Goal: Task Accomplishment & Management: Complete application form

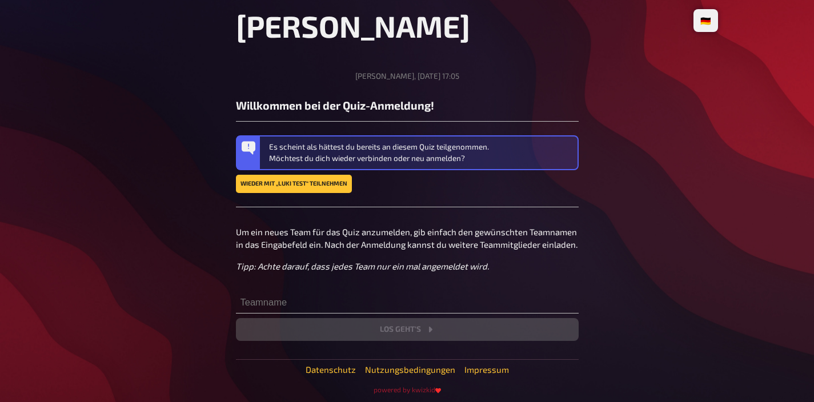
scroll to position [95, 0]
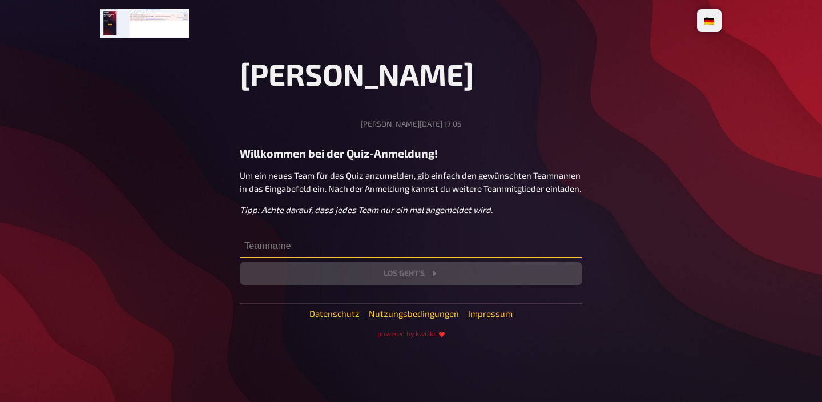
click at [371, 241] on input "text" at bounding box center [411, 246] width 343 height 23
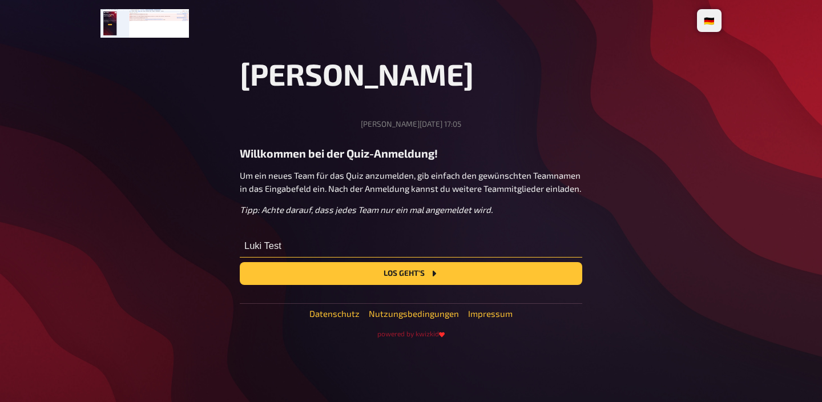
type input "Luki Test"
click at [409, 285] on div "Lukis Quiz Freitag, 10.10.2025, 17:05 Willkommen bei der Quiz-Anmeldung! Um ein…" at bounding box center [411, 197] width 343 height 282
click at [417, 273] on button "Los geht's" at bounding box center [411, 273] width 343 height 23
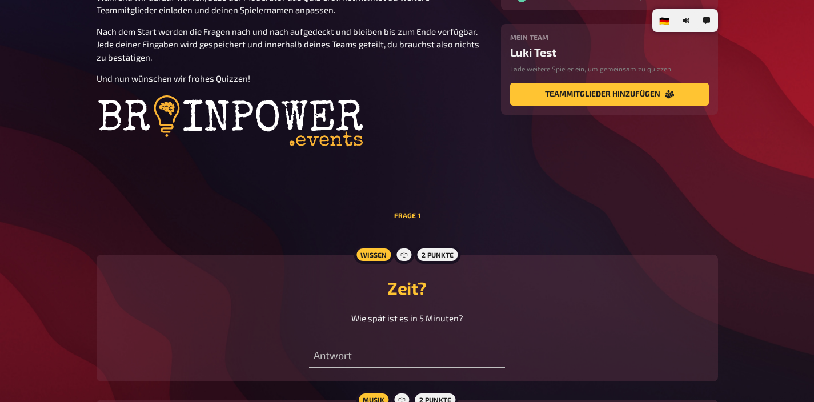
scroll to position [312, 0]
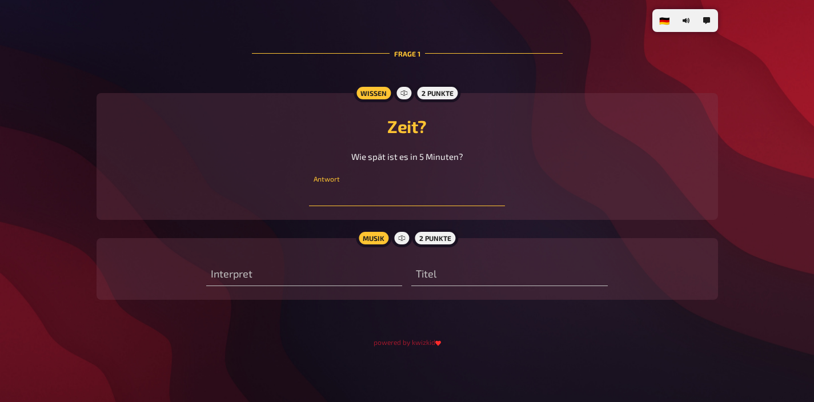
click at [416, 196] on input "text" at bounding box center [407, 194] width 196 height 23
type input "5 min später"
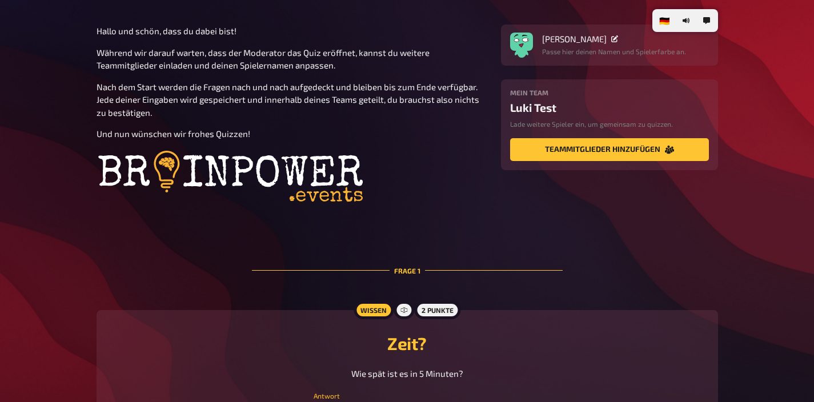
scroll to position [0, 0]
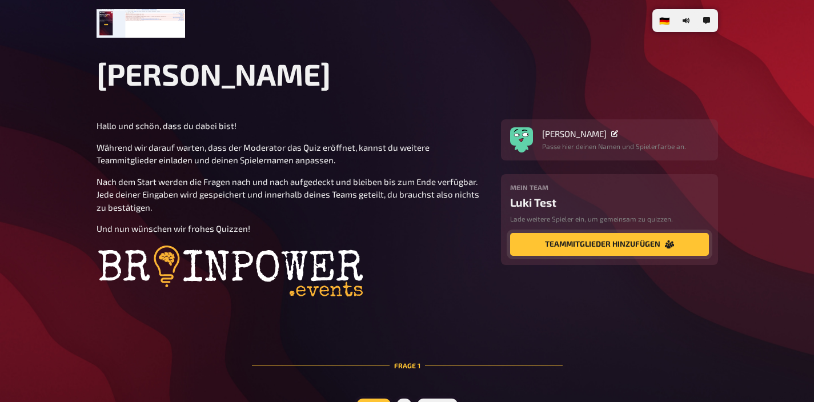
click at [572, 244] on button "Teammitglieder hinzufügen" at bounding box center [609, 244] width 199 height 23
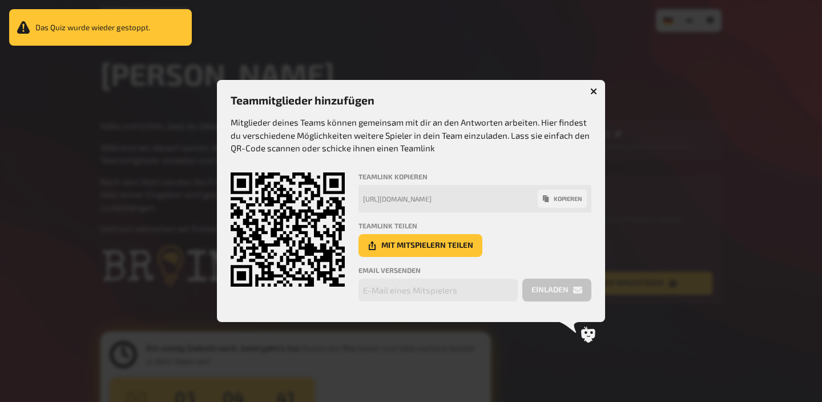
click at [596, 86] on button "button" at bounding box center [594, 91] width 18 height 18
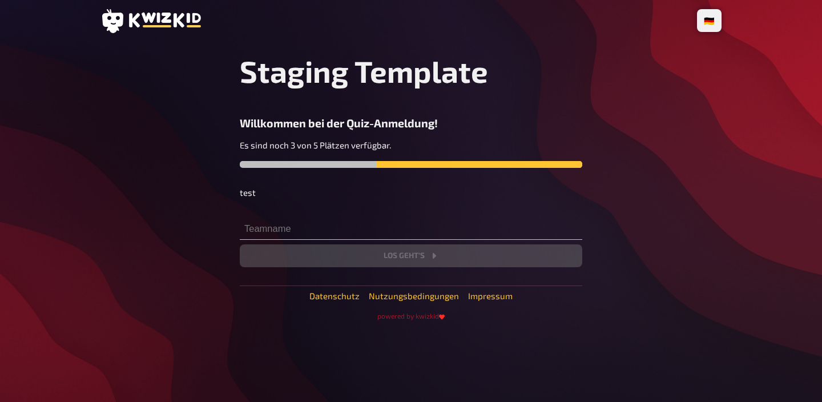
click at [309, 232] on input "text" at bounding box center [411, 228] width 343 height 23
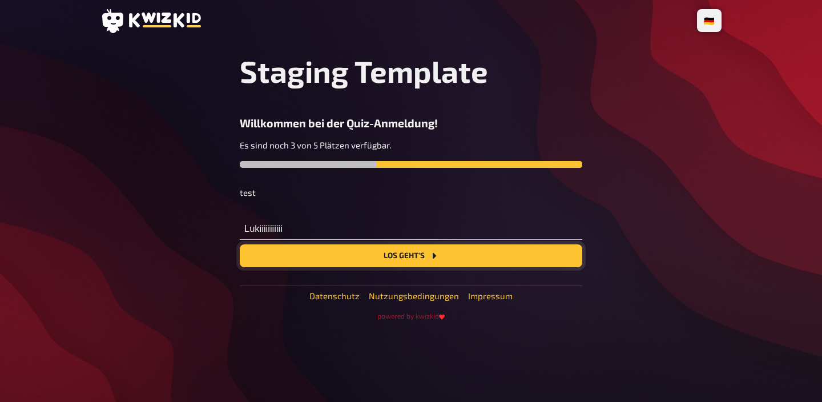
type input "Lukiiiiiiiiiii"
click at [349, 259] on button "Los geht's" at bounding box center [411, 255] width 343 height 23
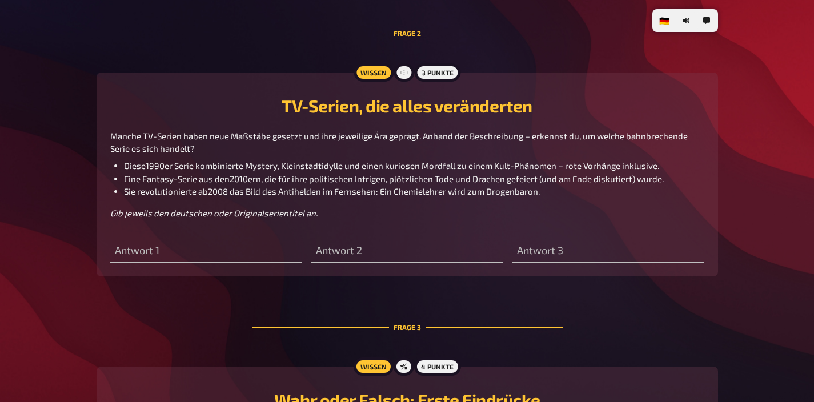
scroll to position [926, 0]
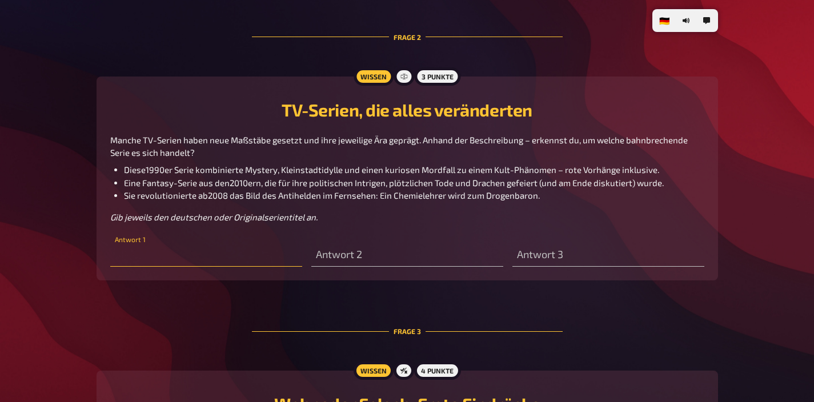
click at [280, 256] on input "text" at bounding box center [206, 255] width 192 height 23
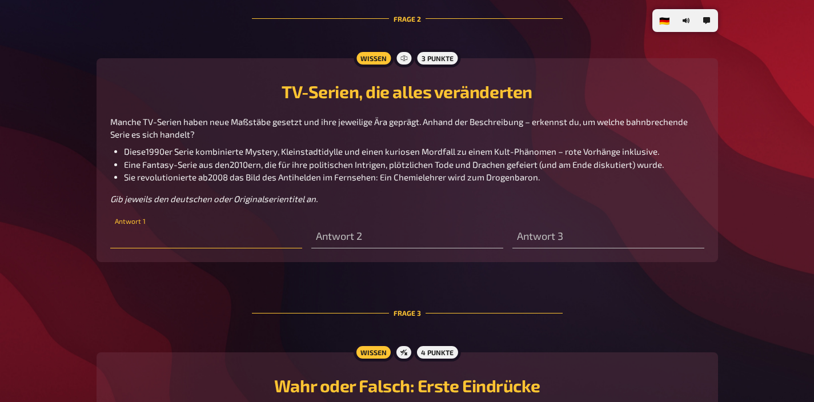
scroll to position [945, 0]
click at [557, 236] on input "text" at bounding box center [608, 236] width 192 height 23
type input "Breaking BAd"
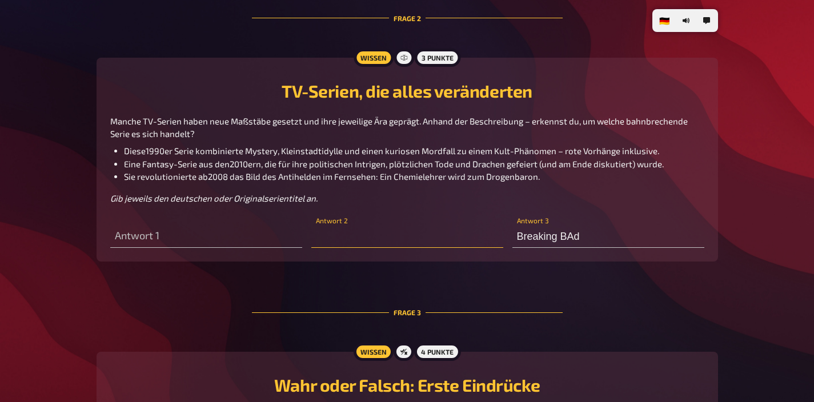
click at [464, 231] on input "text" at bounding box center [407, 236] width 192 height 23
type input "GOT"
click at [270, 239] on input "text" at bounding box center [206, 236] width 192 height 23
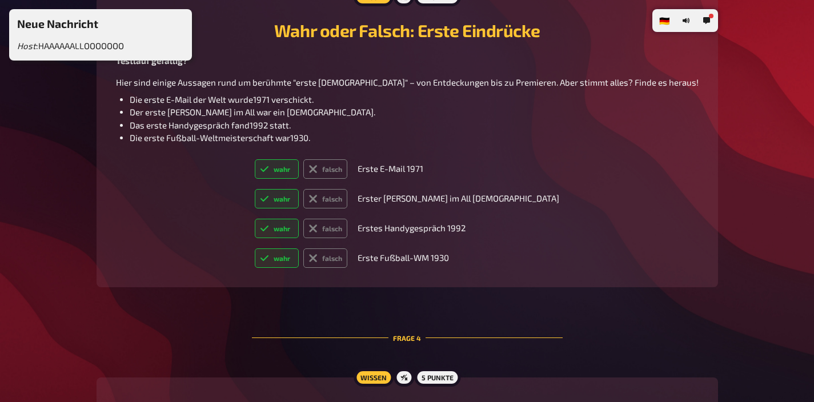
scroll to position [1297, 0]
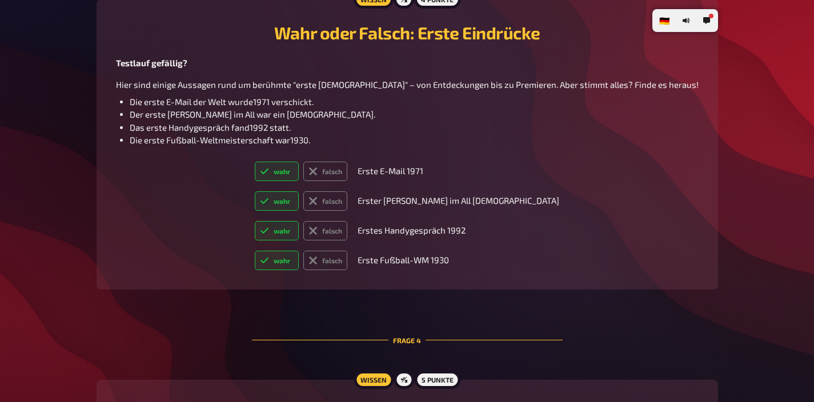
click at [299, 175] on label "wahr" at bounding box center [277, 171] width 44 height 19
click at [255, 162] on input "wahr" at bounding box center [254, 161] width 1 height 1
radio input "true"
click at [347, 206] on label "falsch" at bounding box center [325, 200] width 44 height 19
click at [255, 191] on input "falsch" at bounding box center [254, 191] width 1 height 1
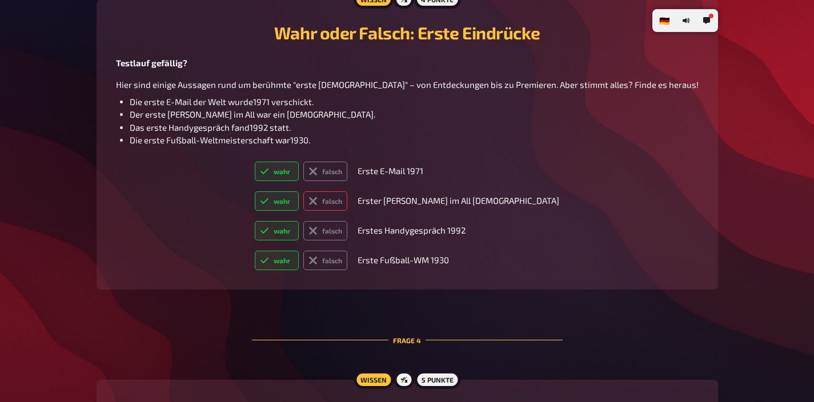
radio input "true"
click at [299, 232] on label "wahr" at bounding box center [277, 230] width 44 height 19
click at [255, 221] on input "wahr" at bounding box center [254, 220] width 1 height 1
radio input "true"
click at [347, 235] on label "falsch" at bounding box center [325, 230] width 44 height 19
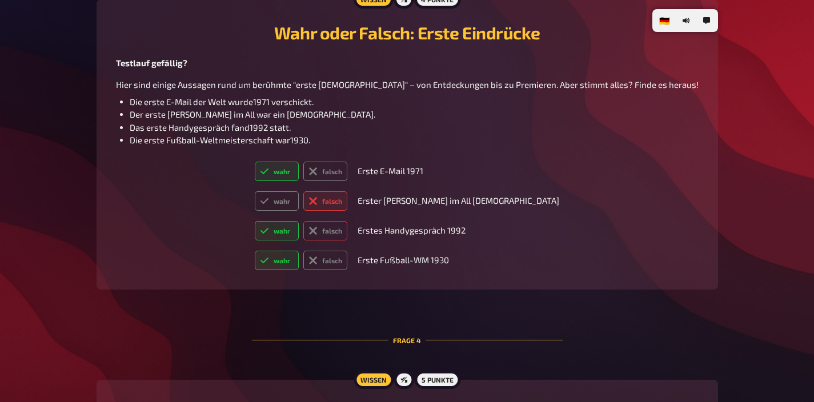
click at [255, 221] on input "falsch" at bounding box center [254, 220] width 1 height 1
radio input "true"
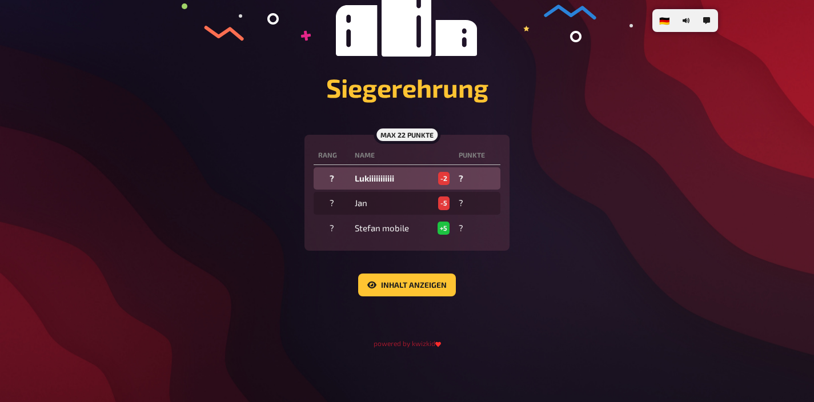
scroll to position [200, 0]
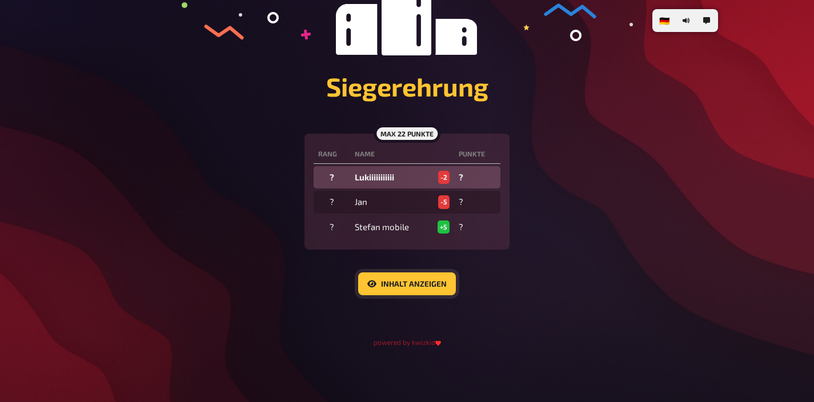
click at [437, 281] on button "Inhalt anzeigen" at bounding box center [407, 283] width 98 height 23
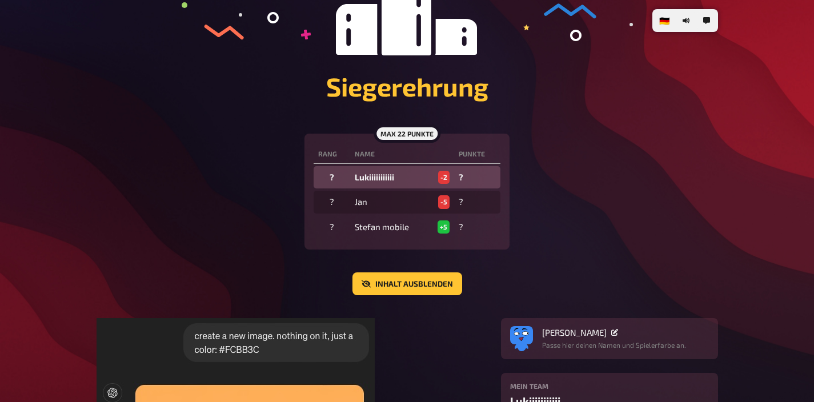
scroll to position [328, 0]
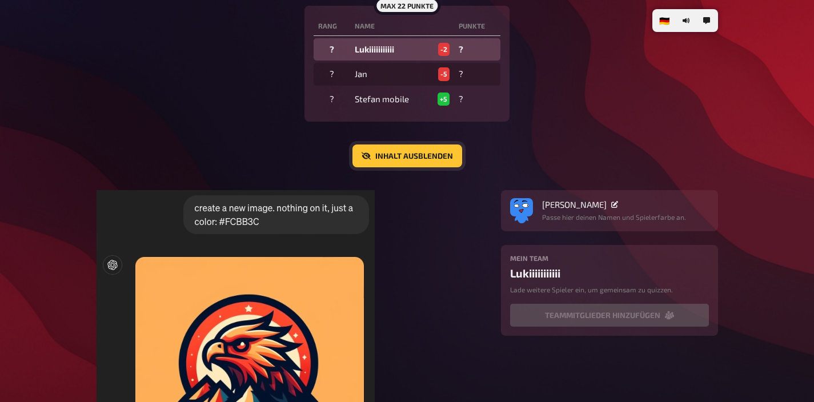
click at [418, 163] on button "Inhalt ausblenden" at bounding box center [407, 155] width 110 height 23
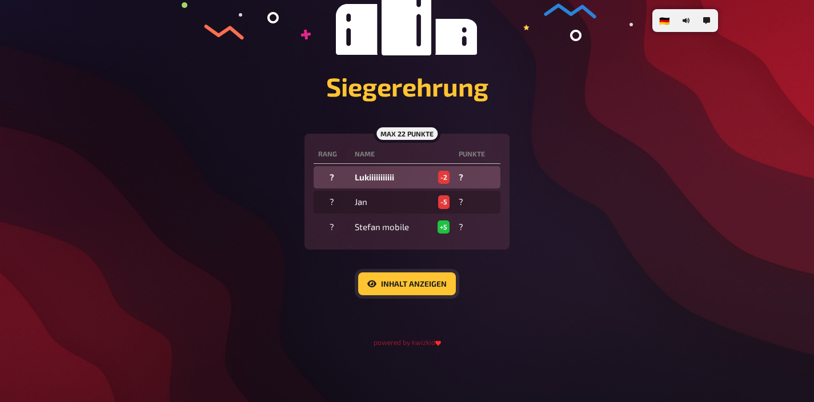
scroll to position [200, 0]
click at [400, 289] on button "Inhalt anzeigen" at bounding box center [407, 283] width 98 height 23
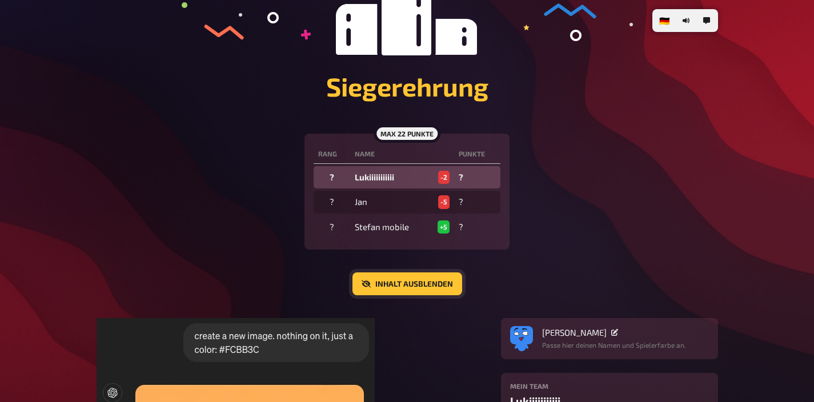
click at [400, 289] on button "Inhalt ausblenden" at bounding box center [407, 283] width 110 height 23
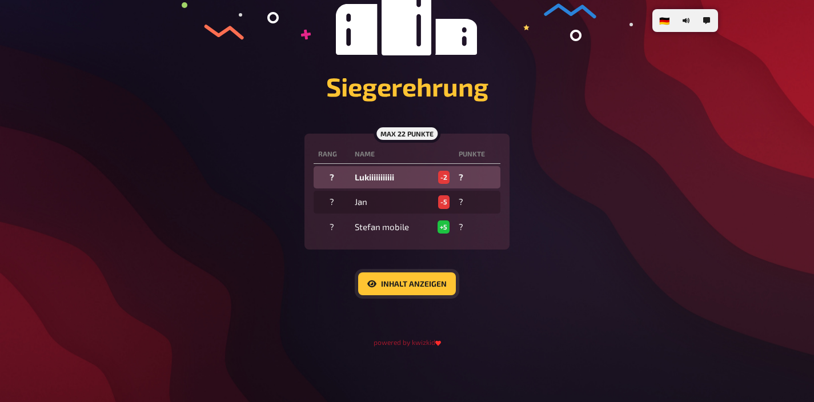
click at [410, 281] on button "Inhalt anzeigen" at bounding box center [407, 283] width 98 height 23
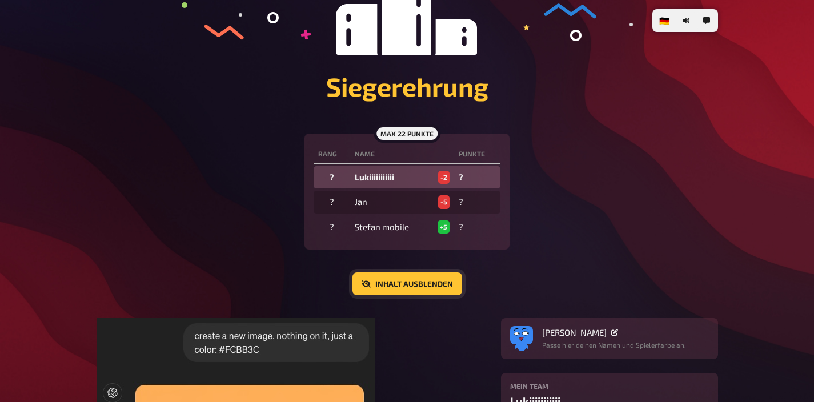
click at [410, 281] on button "Inhalt ausblenden" at bounding box center [407, 283] width 110 height 23
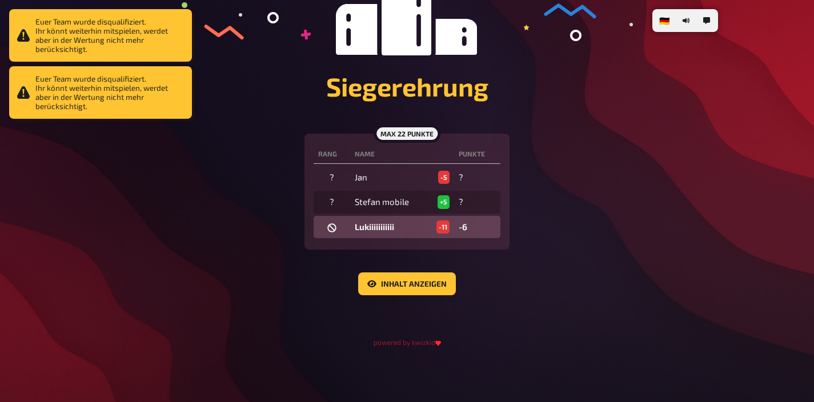
click at [124, 51] on div "Euer Team wurde disqualifiziert. Ihr könnt weiterhin mitspielen, werdet aber in…" at bounding box center [100, 35] width 183 height 53
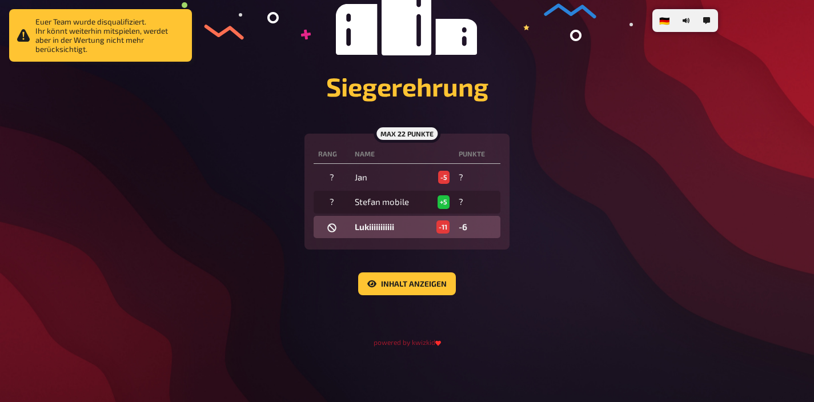
click at [123, 90] on h1 "Siegerehrung" at bounding box center [406, 86] width 621 height 31
click at [128, 52] on div "Euer Team wurde disqualifiziert. Ihr könnt weiterhin mitspielen, werdet aber in…" at bounding box center [100, 35] width 183 height 53
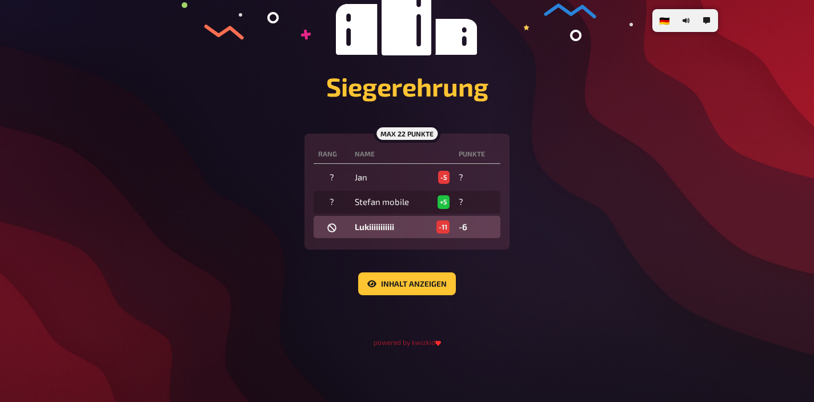
click at [331, 230] on icon at bounding box center [331, 227] width 9 height 9
click at [324, 229] on td at bounding box center [331, 227] width 37 height 23
click at [332, 227] on icon at bounding box center [331, 227] width 9 height 9
click at [329, 246] on div "max 22 Punkte Rang Name Punkte ? Jan -5 ? ? Stefan mobile +5 ? disqualifiziert …" at bounding box center [406, 192] width 205 height 116
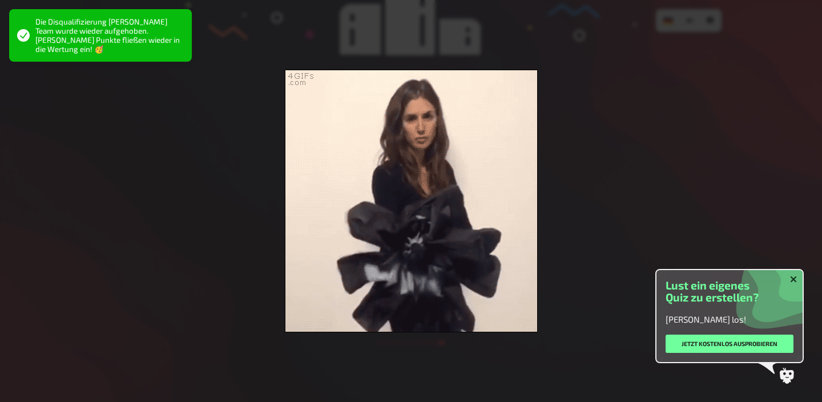
click at [190, 92] on div at bounding box center [411, 201] width 822 height 402
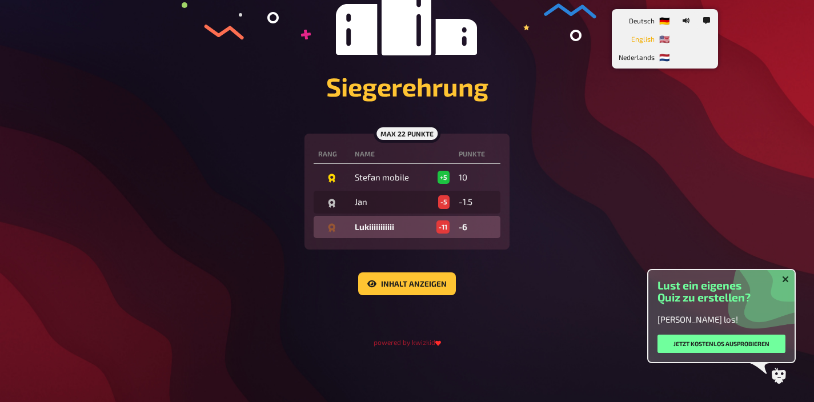
click at [665, 47] on li "🇺🇸 English" at bounding box center [644, 39] width 61 height 18
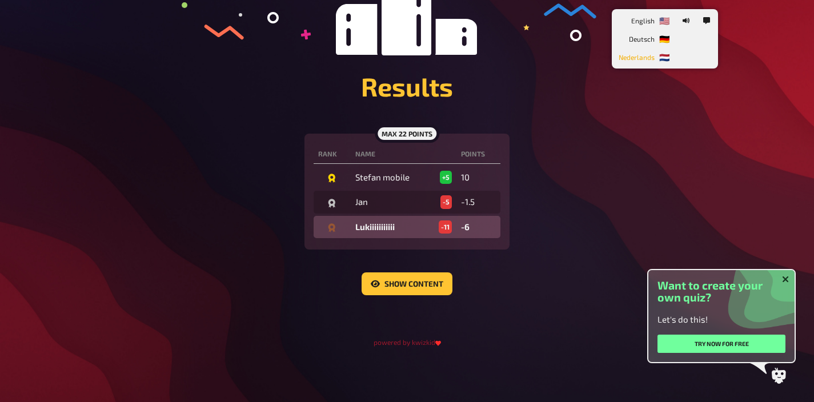
click at [662, 57] on li "🇳🇱 Nederlands" at bounding box center [644, 57] width 61 height 18
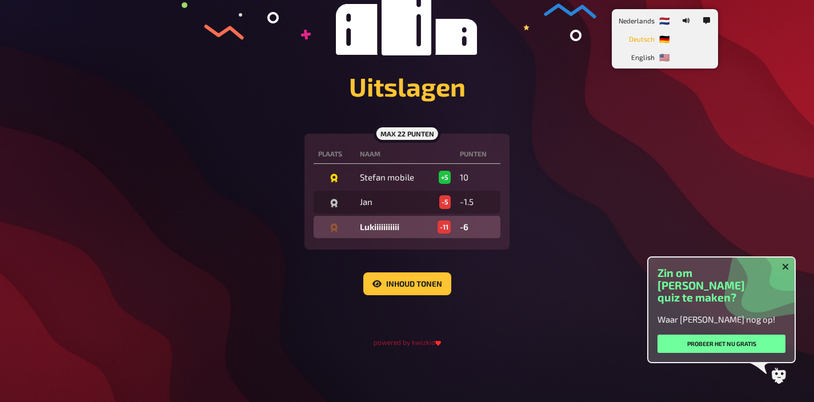
click at [660, 42] on li "🇩🇪 Deutsch" at bounding box center [644, 39] width 61 height 18
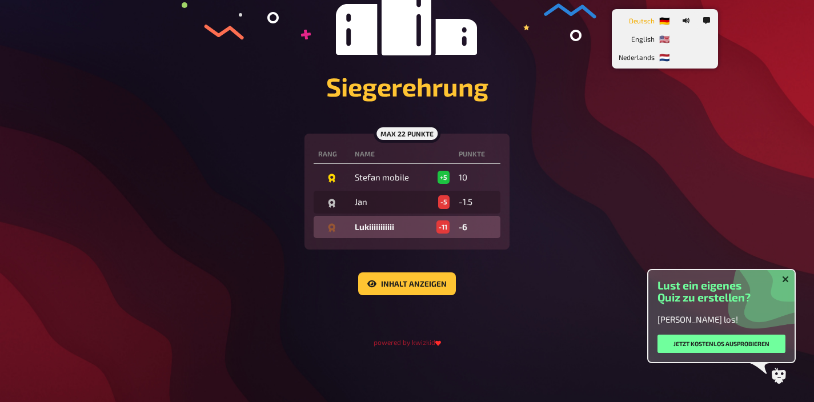
click at [654, 21] on span "Deutsch" at bounding box center [642, 20] width 26 height 18
click at [649, 19] on span "Deutsch" at bounding box center [642, 20] width 26 height 18
click at [646, 32] on span "English" at bounding box center [642, 39] width 23 height 18
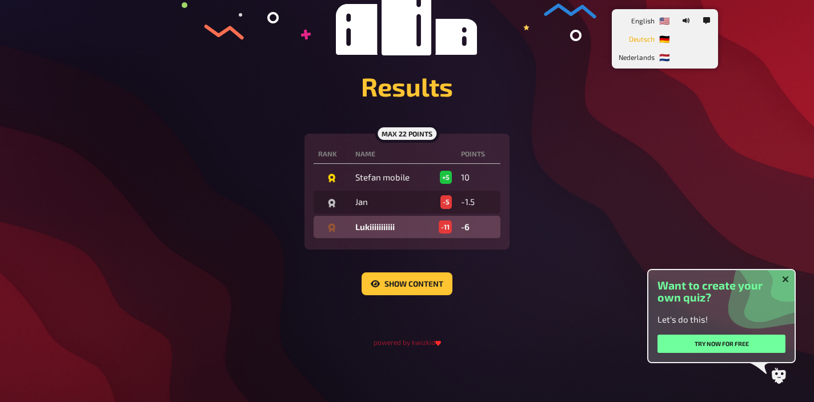
click at [643, 47] on span "Deutsch" at bounding box center [642, 39] width 26 height 18
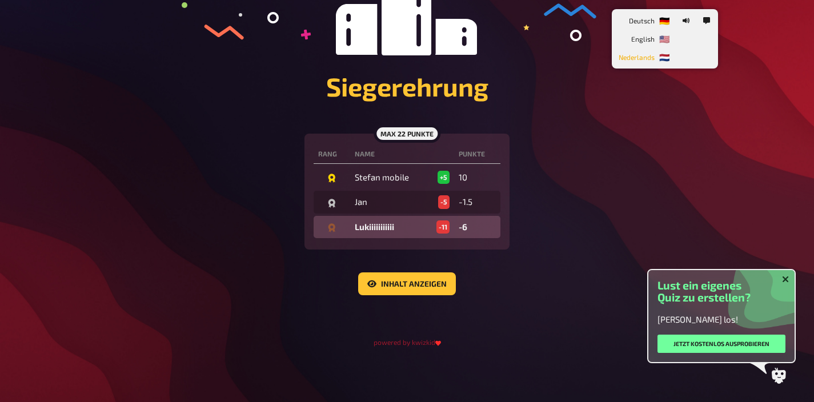
click at [640, 55] on span "Nederlands" at bounding box center [636, 57] width 36 height 18
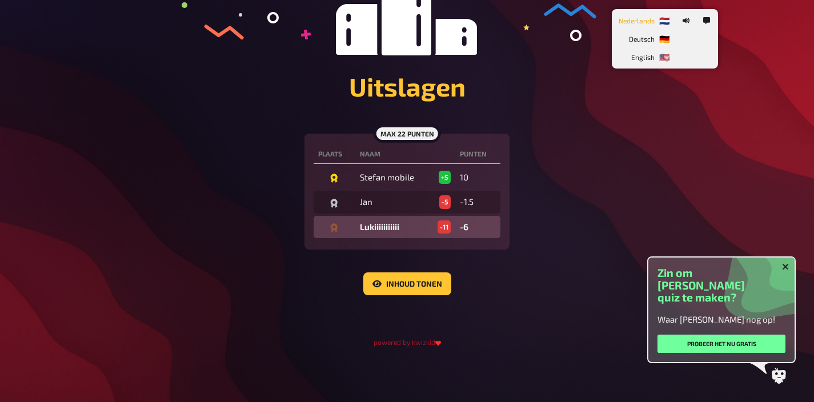
click at [647, 26] on span "Nederlands" at bounding box center [636, 20] width 36 height 18
click at [643, 46] on span "Deutsch" at bounding box center [642, 39] width 26 height 18
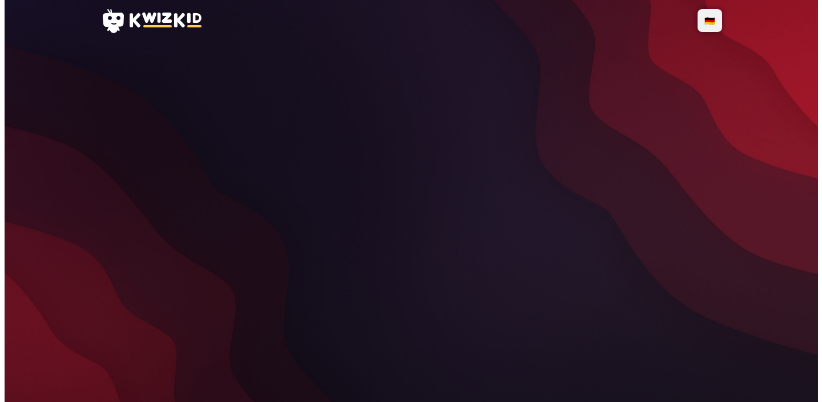
scroll to position [0, 0]
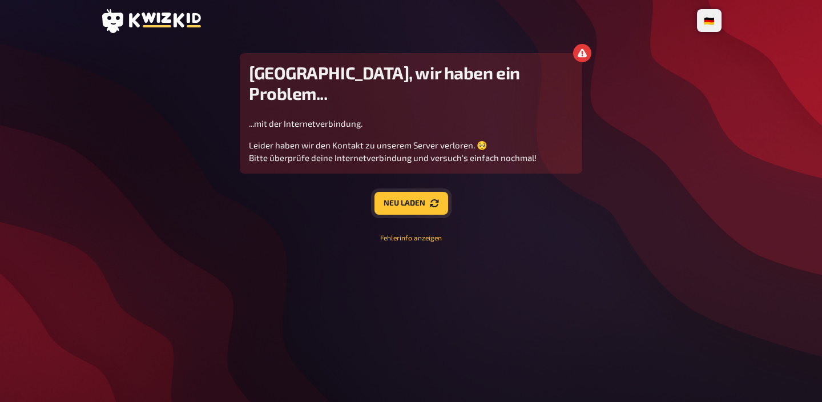
click at [420, 192] on button "Neu laden" at bounding box center [412, 203] width 74 height 23
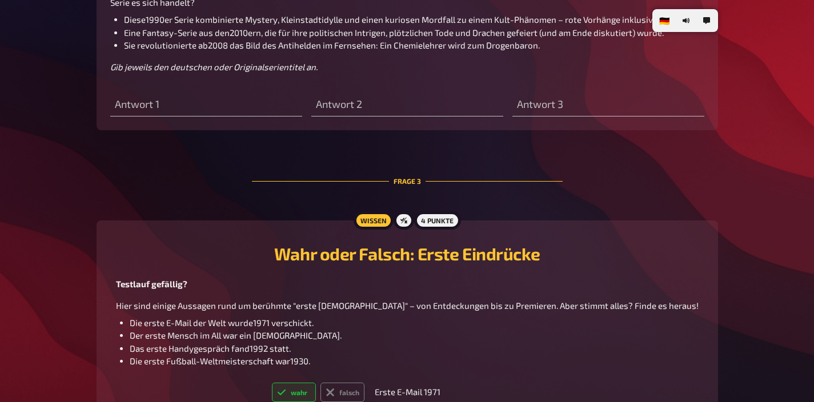
type input "GOT"
type input "Breaking BAd"
radio input "true"
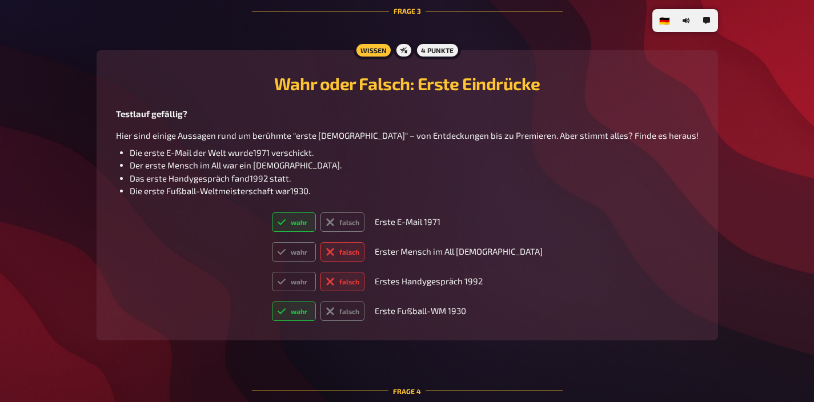
scroll to position [1358, 0]
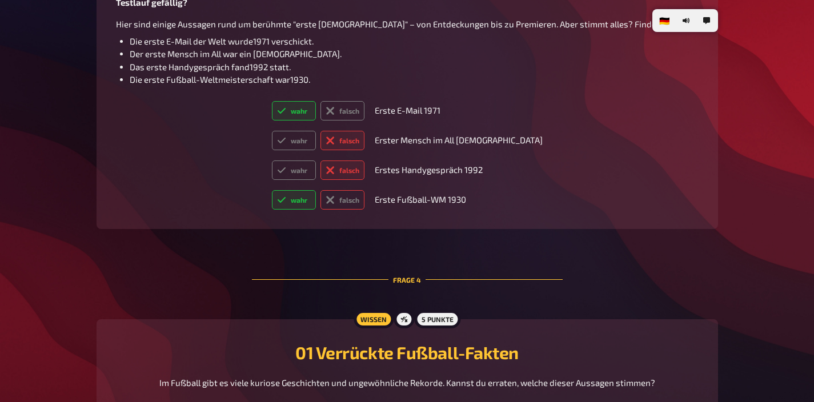
click at [337, 199] on icon at bounding box center [330, 199] width 14 height 14
click at [272, 190] on input "falsch" at bounding box center [271, 190] width 1 height 1
radio input "true"
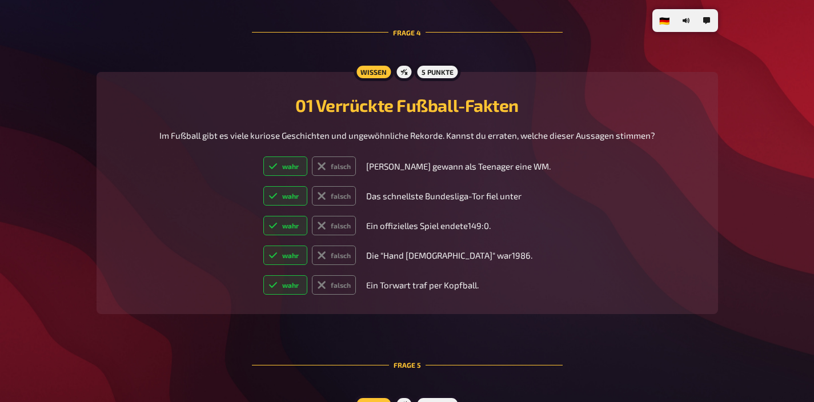
scroll to position [1605, 0]
click at [307, 262] on label "wahr" at bounding box center [285, 255] width 44 height 19
click at [263, 246] on input "wahr" at bounding box center [263, 245] width 1 height 1
radio input "true"
click at [299, 289] on label "wahr" at bounding box center [285, 284] width 44 height 19
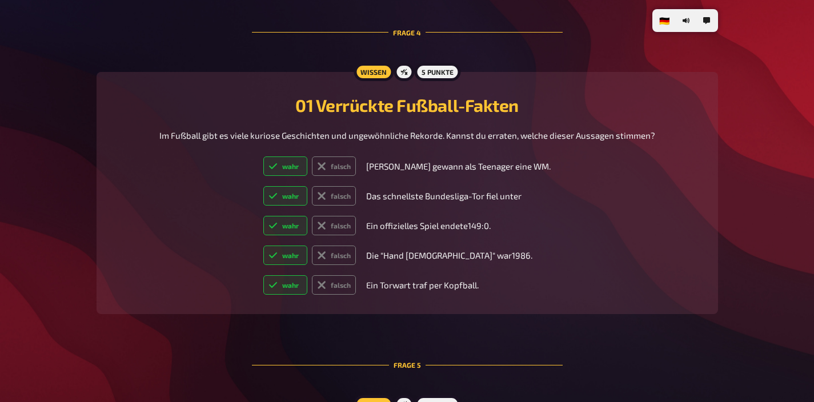
click at [263, 275] on input "wahr" at bounding box center [263, 275] width 1 height 1
radio input "true"
click at [305, 228] on label "wahr" at bounding box center [285, 225] width 44 height 19
click at [263, 216] on input "wahr" at bounding box center [263, 215] width 1 height 1
radio input "true"
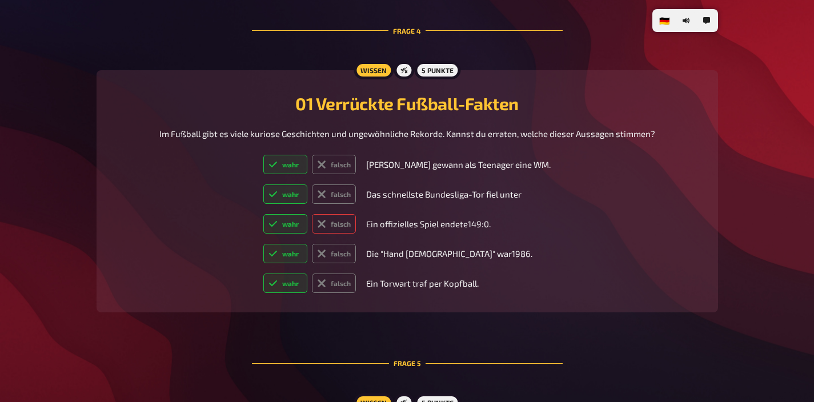
scroll to position [1607, 0]
click at [304, 194] on label "wahr" at bounding box center [285, 193] width 44 height 19
click at [263, 184] on input "wahr" at bounding box center [263, 183] width 1 height 1
radio input "true"
click at [304, 162] on label "wahr" at bounding box center [285, 163] width 44 height 19
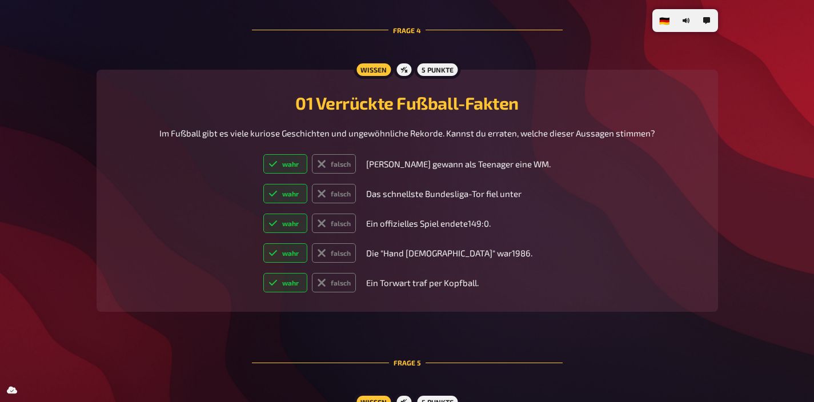
click at [263, 154] on input "wahr" at bounding box center [263, 154] width 1 height 1
radio input "true"
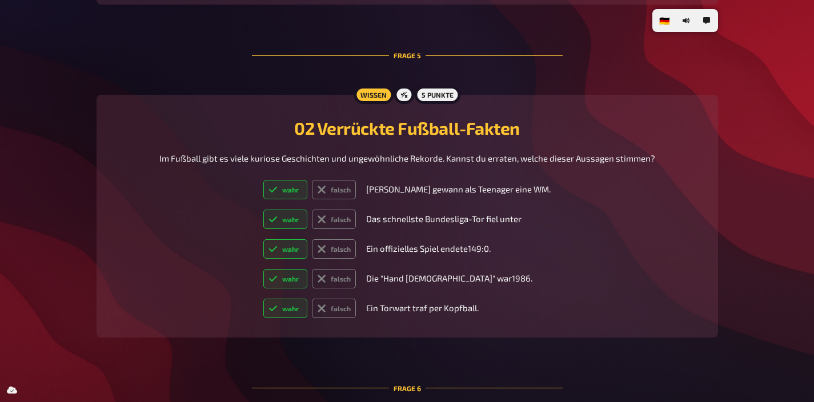
scroll to position [1956, 0]
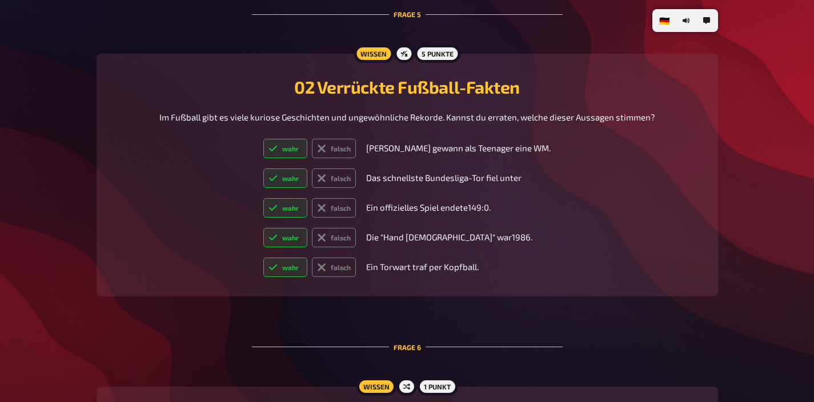
click at [303, 271] on label "wahr" at bounding box center [285, 267] width 44 height 19
click at [263, 258] on input "wahr" at bounding box center [263, 257] width 1 height 1
radio input "true"
click at [302, 241] on label "wahr" at bounding box center [285, 237] width 44 height 19
click at [263, 228] on input "wahr" at bounding box center [263, 227] width 1 height 1
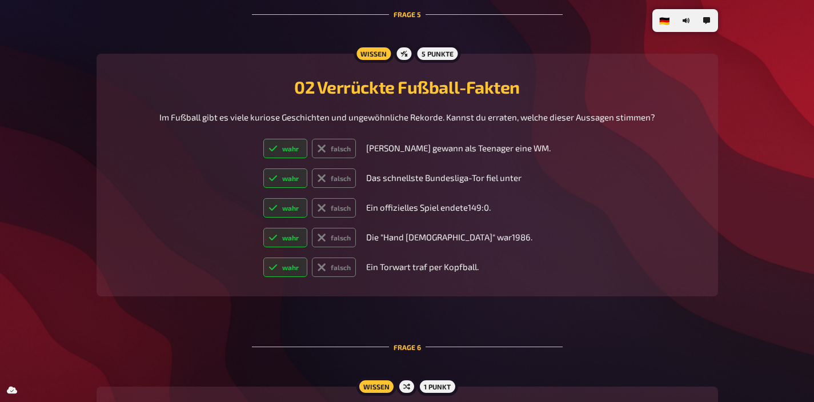
radio input "true"
click at [300, 207] on label "wahr" at bounding box center [285, 207] width 44 height 19
click at [263, 198] on input "wahr" at bounding box center [263, 198] width 1 height 1
radio input "true"
click at [326, 148] on icon at bounding box center [321, 148] width 9 height 9
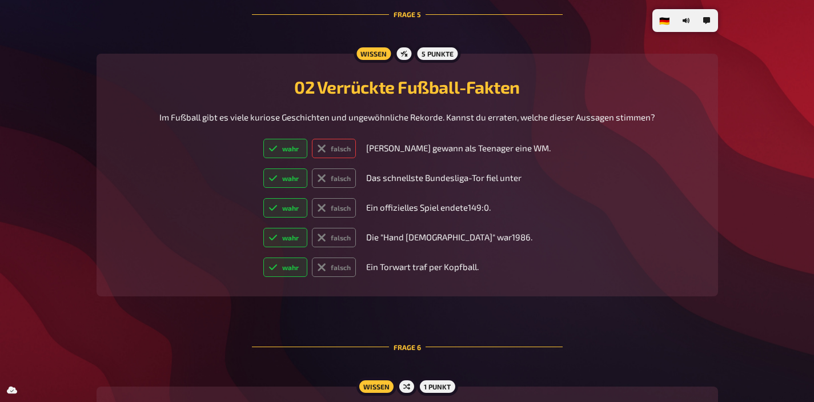
click at [263, 139] on input "falsch" at bounding box center [263, 138] width 1 height 1
radio input "true"
click at [307, 156] on label "wahr" at bounding box center [285, 148] width 44 height 19
click at [263, 139] on input "wahr" at bounding box center [263, 138] width 1 height 1
radio input "true"
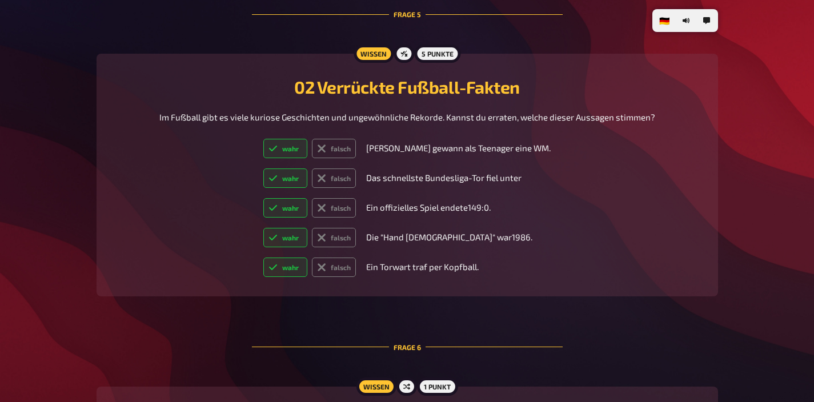
click at [307, 178] on label "wahr" at bounding box center [285, 177] width 44 height 19
click at [263, 168] on input "wahr" at bounding box center [263, 168] width 1 height 1
radio input "true"
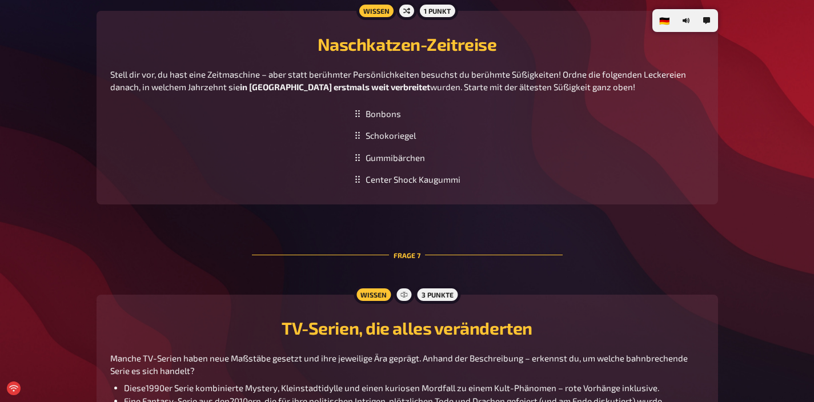
scroll to position [2175, 0]
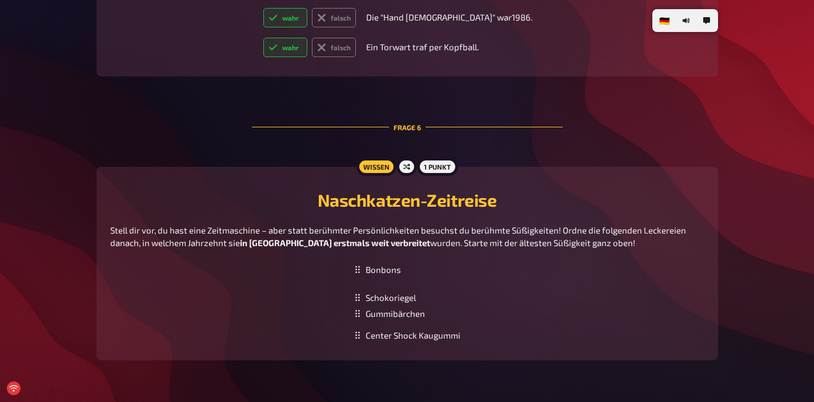
drag, startPoint x: 351, startPoint y: 287, endPoint x: 346, endPoint y: 292, distance: 7.3
click at [346, 292] on div "Bonbons Schokoriegel Gummibärchen Center Shock Kaugummi To pick up a draggable …" at bounding box center [407, 303] width 594 height 88
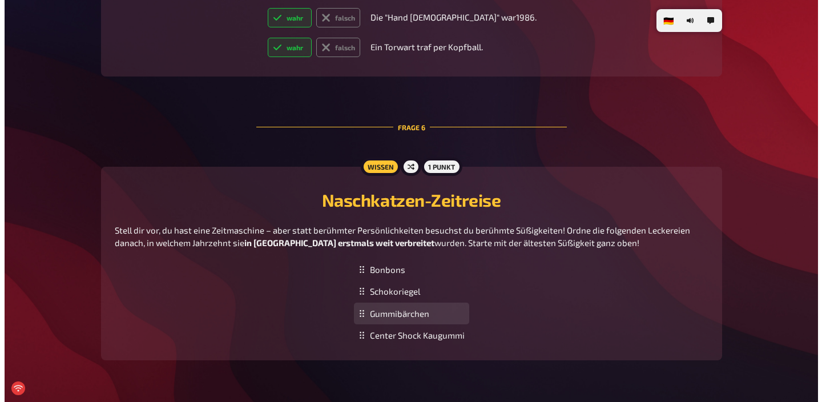
scroll to position [0, 0]
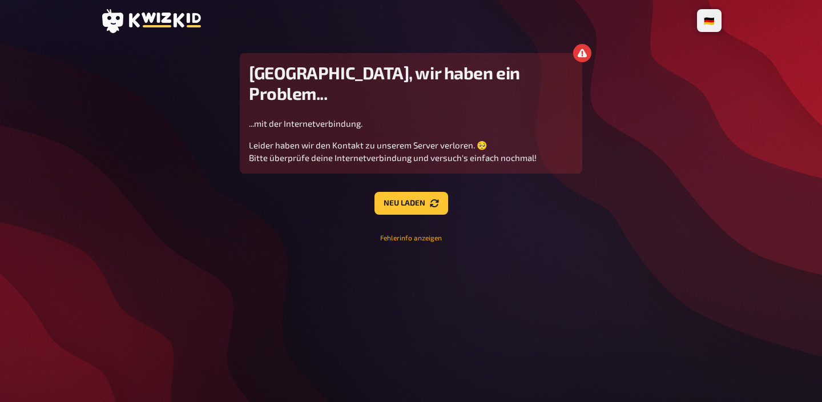
click at [395, 233] on button "Fehlerinfo anzeigen" at bounding box center [411, 238] width 62 height 10
click at [399, 192] on button "Neu laden" at bounding box center [412, 203] width 74 height 23
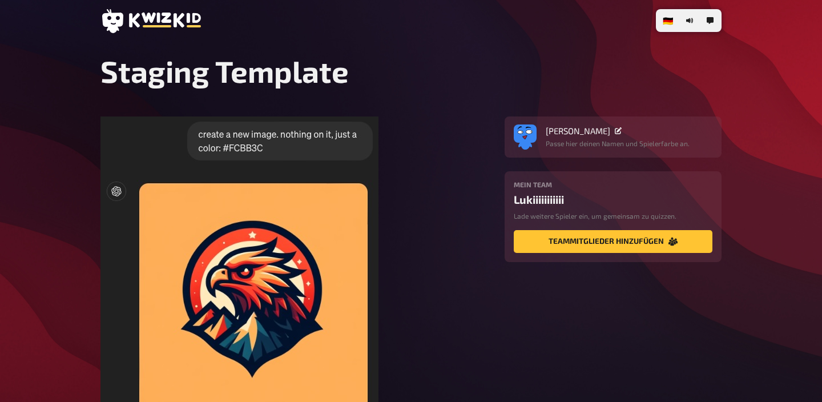
type input "GOT"
type input "Breaking BAd"
radio input "true"
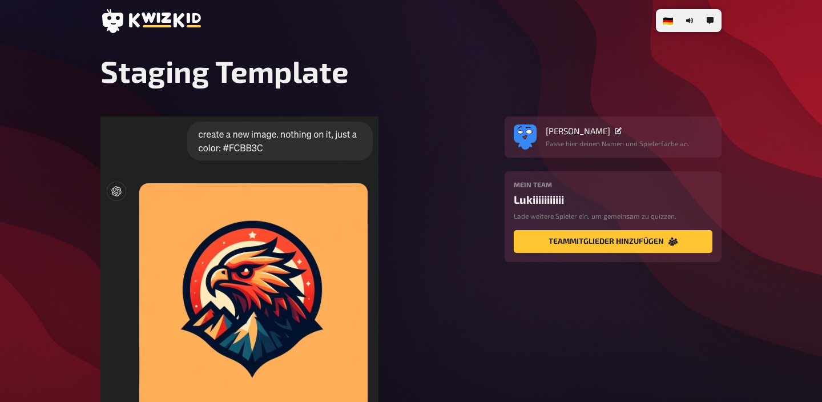
radio input "true"
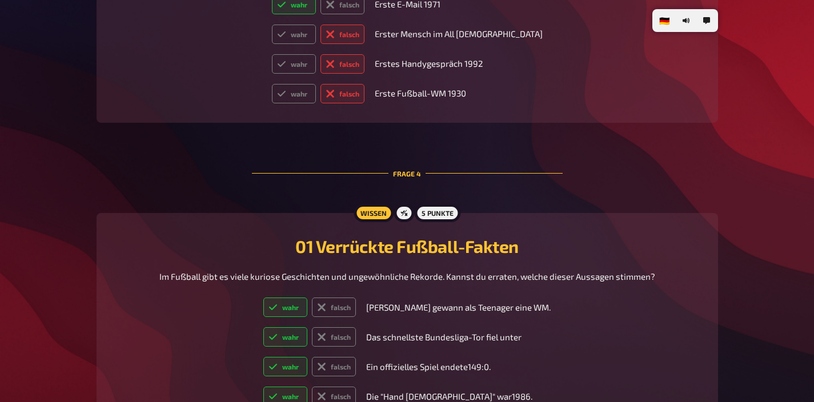
scroll to position [1547, 0]
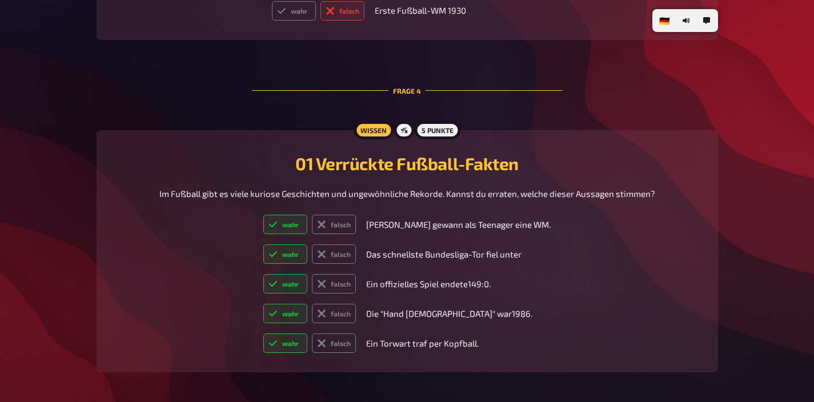
click at [307, 221] on label "wahr" at bounding box center [285, 224] width 44 height 19
click at [263, 215] on input "wahr" at bounding box center [263, 214] width 1 height 1
radio input "true"
click at [307, 251] on label "wahr" at bounding box center [285, 253] width 44 height 19
click at [263, 244] on input "wahr" at bounding box center [263, 244] width 1 height 1
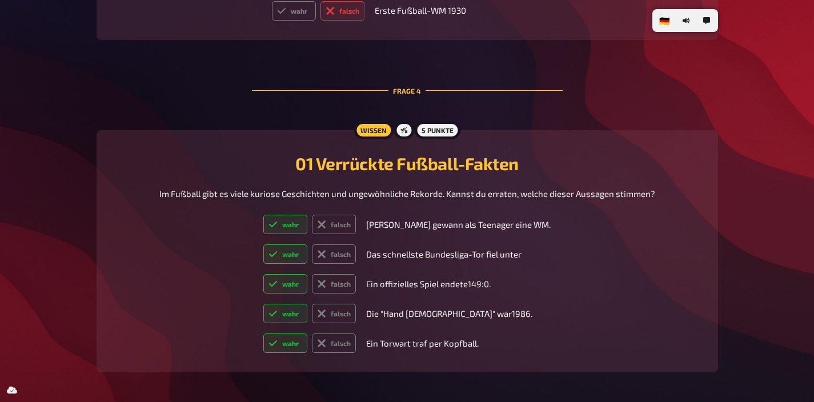
radio input "true"
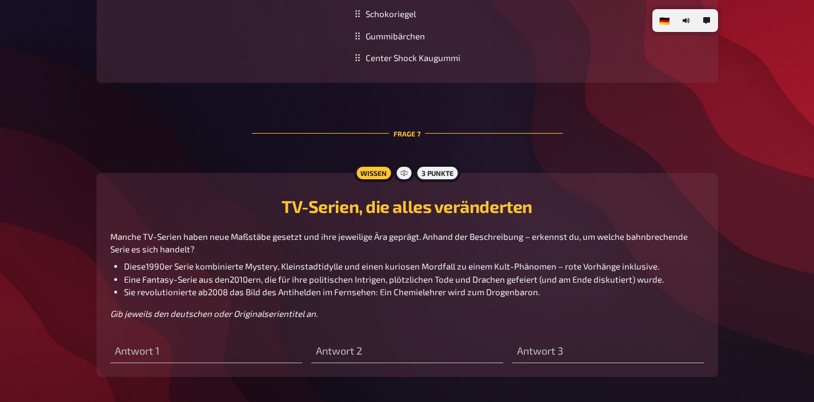
scroll to position [2532, 0]
